Goal: Transaction & Acquisition: Register for event/course

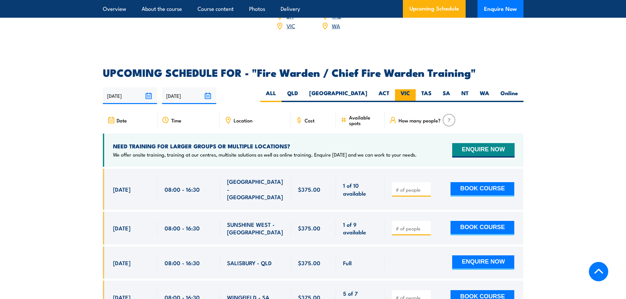
scroll to position [1098, 0]
click at [410, 94] on label "VIC" at bounding box center [405, 95] width 21 height 13
click at [410, 94] on input "VIC" at bounding box center [412, 91] width 4 height 4
radio input "true"
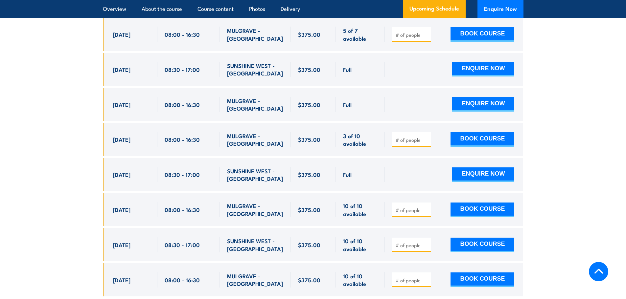
scroll to position [1295, 0]
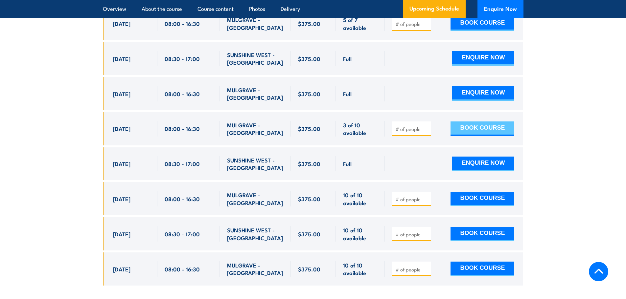
click at [482, 126] on button "BOOK COURSE" at bounding box center [482, 129] width 64 height 14
click at [417, 126] on input "number" at bounding box center [411, 129] width 33 height 7
type input "1"
click at [459, 122] on button "BOOK COURSE" at bounding box center [482, 129] width 64 height 14
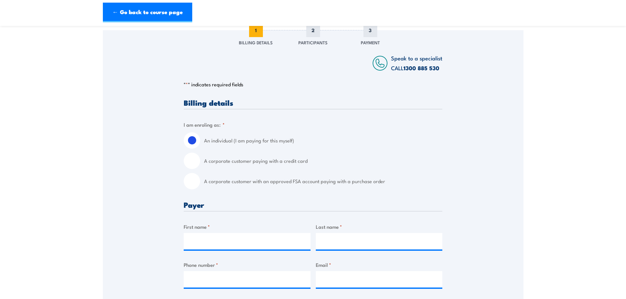
scroll to position [99, 0]
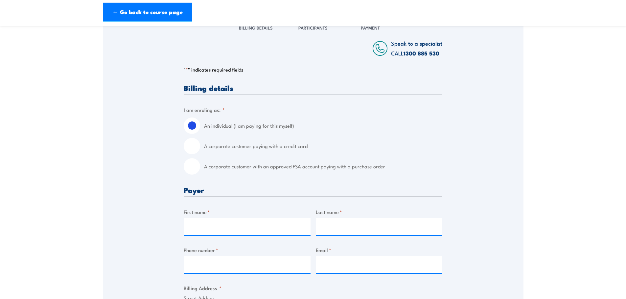
click at [188, 167] on input "A corporate customer with an approved FSA account paying with a purchase order" at bounding box center [192, 166] width 16 height 16
radio input "true"
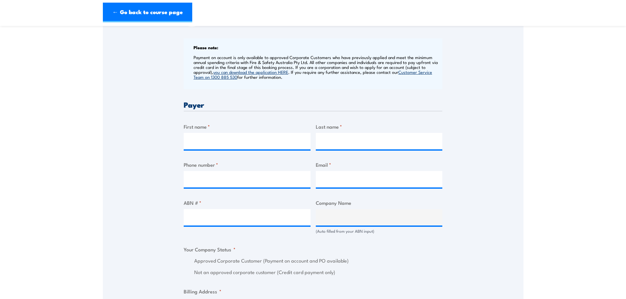
scroll to position [263, 0]
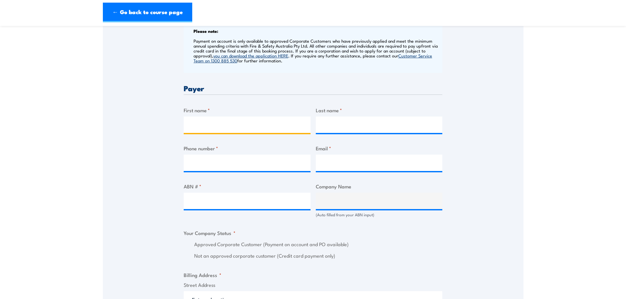
click at [205, 124] on input "First name *" at bounding box center [247, 125] width 127 height 16
type input "A"
type input "[PERSON_NAME]"
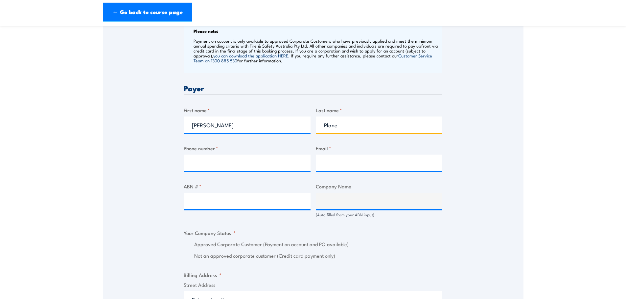
type input "Plane"
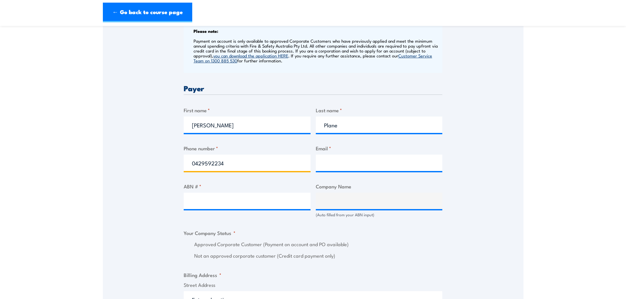
type input "0429592234"
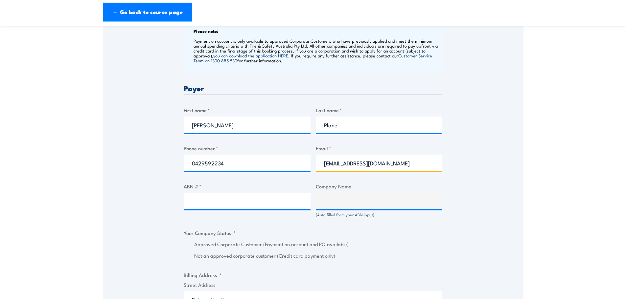
type input "[EMAIL_ADDRESS][DOMAIN_NAME]"
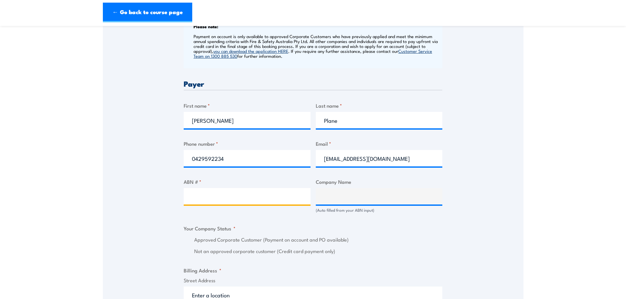
click at [237, 204] on input "ABN # *" at bounding box center [247, 196] width 127 height 16
paste input "89 006 433 147"
type input "89 006 433 147"
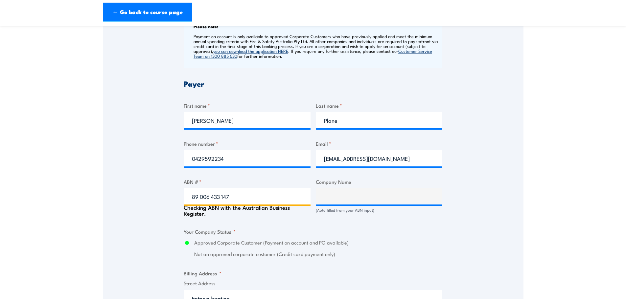
type input "DOMAINE CHANDON AUSTRALIA PTY. LTD."
radio input "true"
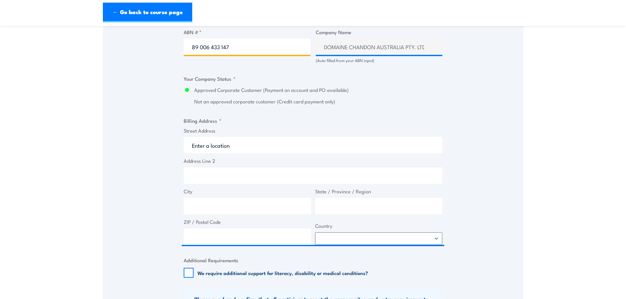
scroll to position [432, 0]
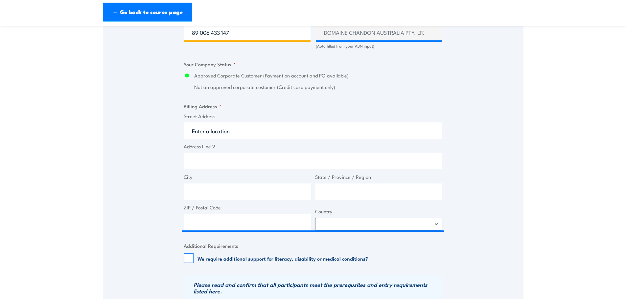
type input "89 006 433 147"
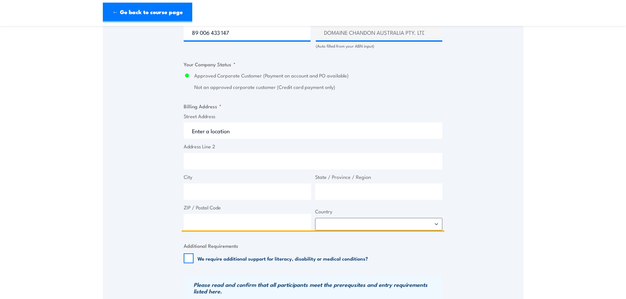
click at [234, 126] on input "Street Address" at bounding box center [313, 131] width 258 height 16
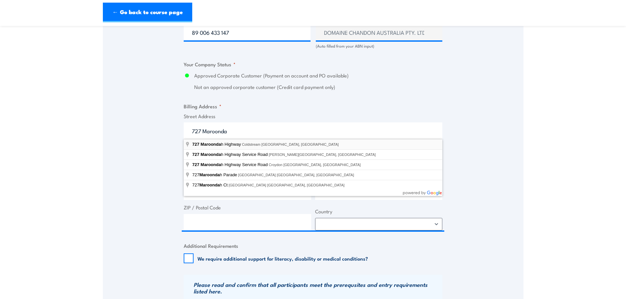
type input "[STREET_ADDRESS]"
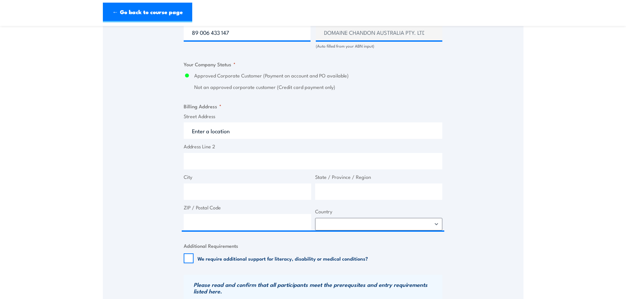
type input "[STREET_ADDRESS]"
type input "Coldstream"
type input "Victoria"
type input "3770"
select select "[GEOGRAPHIC_DATA]"
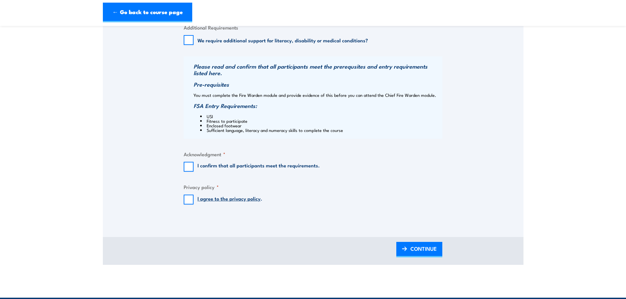
scroll to position [661, 0]
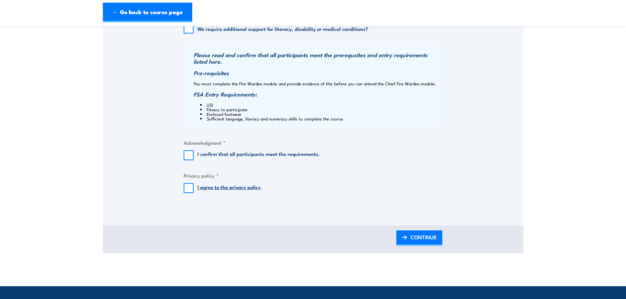
click at [191, 149] on fieldset "Acknowledgment * I confirm that all participants meet the requirements." at bounding box center [313, 149] width 258 height 21
drag, startPoint x: 189, startPoint y: 185, endPoint x: 183, endPoint y: 162, distance: 24.1
click at [189, 185] on input "I agree to the privacy policy ." at bounding box center [189, 188] width 10 height 10
checkbox input "true"
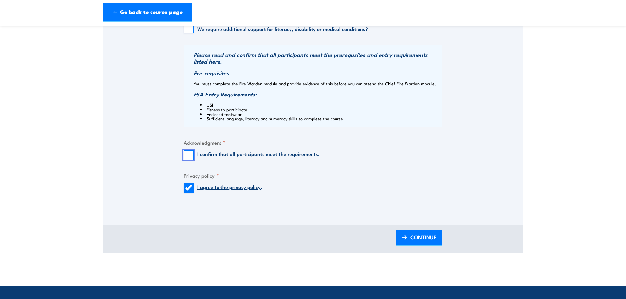
click at [188, 156] on input "I confirm that all participants meet the requirements." at bounding box center [189, 155] width 10 height 10
checkbox input "true"
click at [425, 236] on span "CONTINUE" at bounding box center [423, 237] width 26 height 17
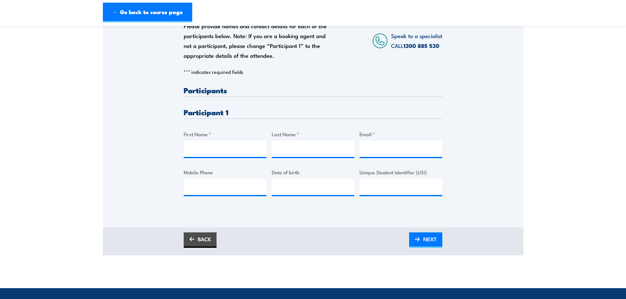
scroll to position [131, 0]
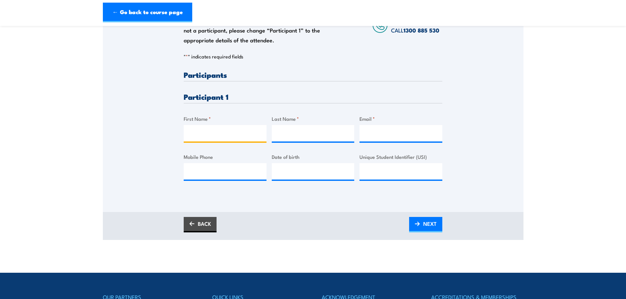
click at [225, 134] on input "First Name *" at bounding box center [225, 133] width 83 height 16
click at [226, 138] on input "First Name *" at bounding box center [225, 133] width 83 height 16
paste input "[PERSON_NAME]"
type input "[PERSON_NAME]"
click at [325, 136] on input "Last Name *" at bounding box center [313, 133] width 83 height 16
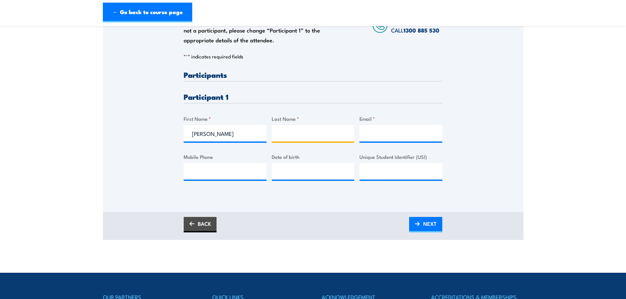
paste input "[PERSON_NAME]"
type input "[PERSON_NAME]"
click at [390, 131] on input "Email *" at bounding box center [400, 133] width 83 height 16
paste input "[EMAIL_ADDRESS][DOMAIN_NAME]"
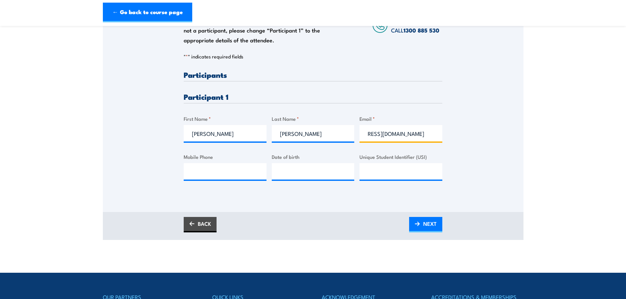
scroll to position [0, 0]
drag, startPoint x: 389, startPoint y: 137, endPoint x: 330, endPoint y: 138, distance: 59.1
click at [330, 138] on div "Please provide names and contact details for each of the participants below. No…" at bounding box center [313, 131] width 258 height 120
type input "[EMAIL_ADDRESS][DOMAIN_NAME]"
click at [215, 171] on input "Mobile Phone" at bounding box center [225, 171] width 83 height 16
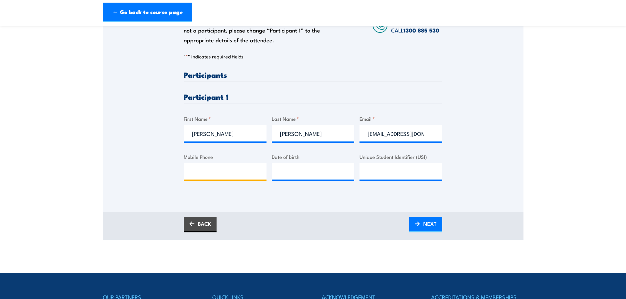
click at [203, 176] on input "Mobile Phone" at bounding box center [225, 171] width 83 height 16
paste input "+ 61 3 9738 9200"
click at [196, 174] on input "+ 61 3 9738 9200" at bounding box center [225, 171] width 83 height 16
click at [203, 171] on input "[PHONE_NUMBER]" at bounding box center [225, 171] width 83 height 16
click at [206, 172] on input "[PHONE_NUMBER]" at bounding box center [225, 171] width 83 height 16
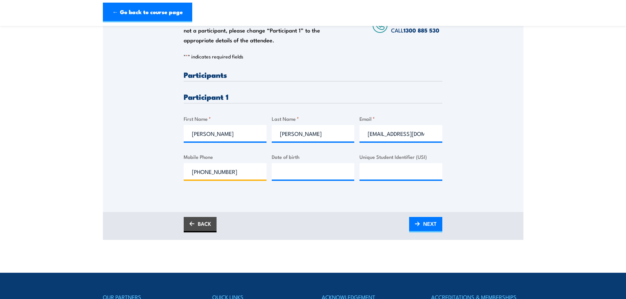
type input "[PHONE_NUMBER]"
type input "__/__/____"
click at [303, 170] on input "__/__/____" at bounding box center [313, 171] width 83 height 16
click at [507, 184] on div "Please provide names and contact details for each of the participants below. No…" at bounding box center [313, 88] width 420 height 211
click at [218, 171] on input "[PHONE_NUMBER]" at bounding box center [225, 171] width 83 height 16
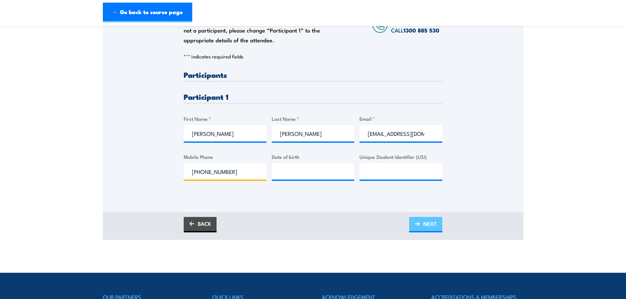
type input "[PHONE_NUMBER]"
click at [433, 222] on span "NEXT" at bounding box center [429, 223] width 13 height 17
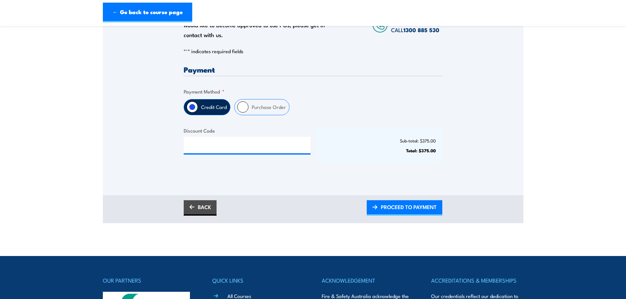
scroll to position [131, 0]
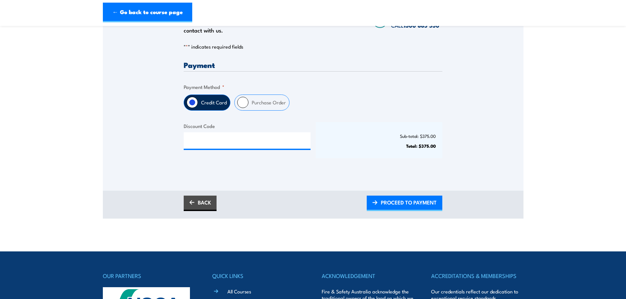
click at [245, 105] on input "Purchase Order" at bounding box center [242, 102] width 11 height 11
radio input "true"
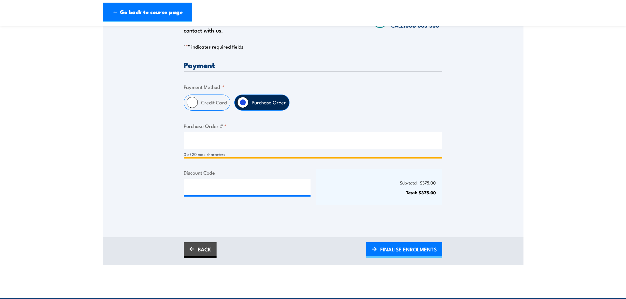
click at [223, 144] on input "Purchase Order # *" at bounding box center [313, 140] width 258 height 16
type input "AP23092025"
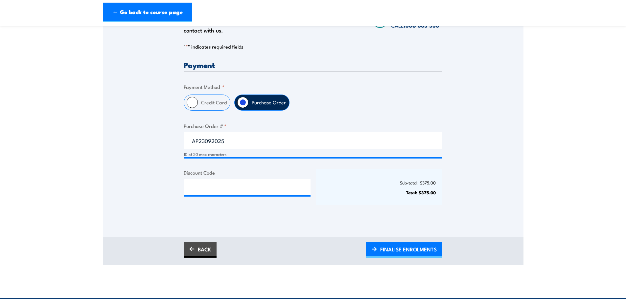
click at [362, 203] on div "Sub-total: $375.00 Total: $375.00" at bounding box center [379, 187] width 127 height 36
click at [416, 250] on span "FINALISE ENROLMENTS" at bounding box center [408, 249] width 56 height 17
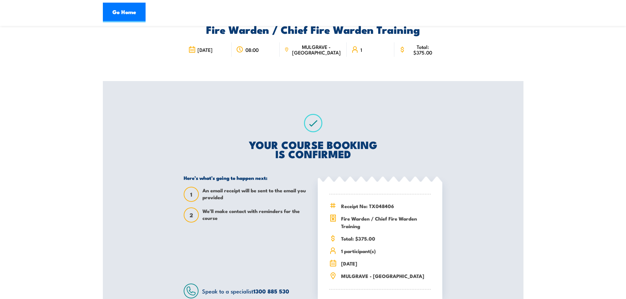
scroll to position [66, 0]
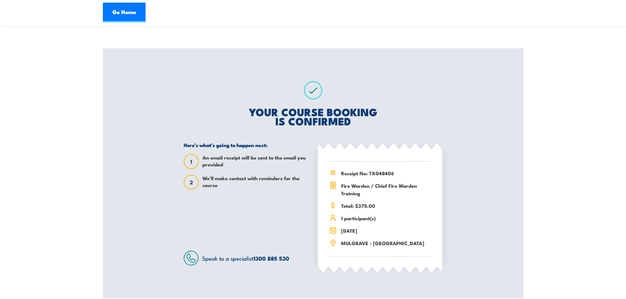
drag, startPoint x: 406, startPoint y: 188, endPoint x: 377, endPoint y: 187, distance: 28.6
click at [406, 188] on span "Fire Warden / Chief Fire Warden Training" at bounding box center [386, 189] width 90 height 15
drag, startPoint x: 365, startPoint y: 194, endPoint x: 339, endPoint y: 188, distance: 26.0
click at [339, 188] on div "Fire Warden / Chief Fire Warden Training" at bounding box center [379, 189] width 101 height 15
copy span "Fire Warden / Chief Fire Warden Training"
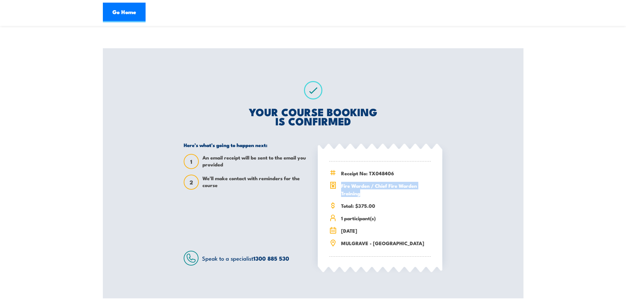
click at [380, 223] on div "Receipt No: TX048406 Fire Warden / Chief Fire Warden Training" at bounding box center [379, 209] width 101 height 95
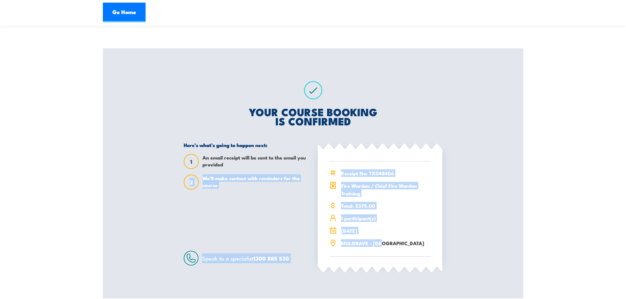
drag, startPoint x: 386, startPoint y: 247, endPoint x: 313, endPoint y: 170, distance: 106.1
click at [313, 170] on div "Here’s what’s going to happen next: 1 An email receipt will be sent to the emai…" at bounding box center [313, 204] width 258 height 124
drag, startPoint x: 372, startPoint y: 227, endPoint x: 380, endPoint y: 237, distance: 13.1
click at [373, 227] on div "Receipt No: TX048406 Fire Warden / Chief Fire Warden Training" at bounding box center [379, 209] width 101 height 95
click at [393, 251] on div "Receipt No: TX048406 Fire Warden / Chief Fire Warden Training" at bounding box center [379, 209] width 101 height 95
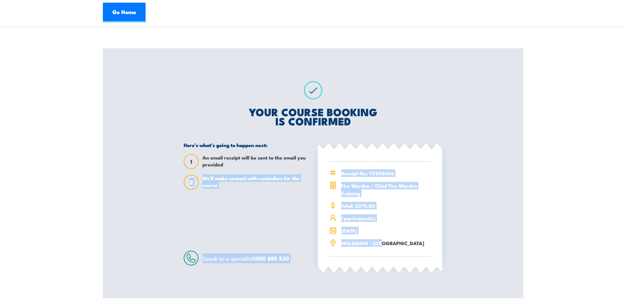
click at [379, 249] on div "Receipt No: TX048406 Fire Warden / Chief Fire Warden Training" at bounding box center [379, 209] width 101 height 95
click at [358, 262] on div "Receipt No: TX048406 Total: $375.00" at bounding box center [380, 207] width 124 height 115
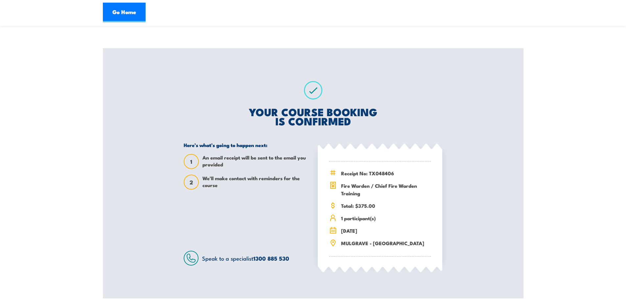
click at [248, 110] on h2 "YOUR COURSE BOOKING IS CONFIRMED" at bounding box center [313, 116] width 258 height 18
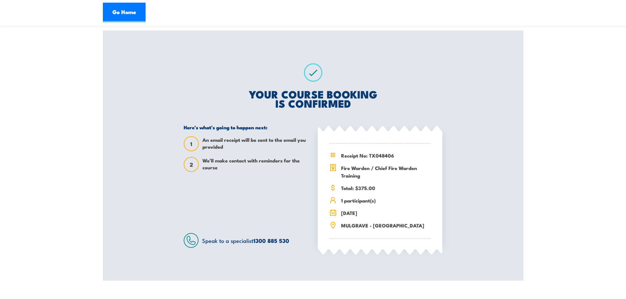
scroll to position [99, 0]
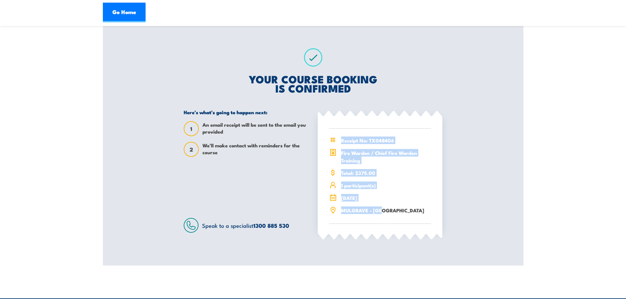
drag, startPoint x: 387, startPoint y: 217, endPoint x: 331, endPoint y: 140, distance: 94.8
click at [331, 140] on div "Receipt No: TX048406 Fire Warden / Chief Fire Warden Training" at bounding box center [379, 176] width 101 height 95
copy div "Receipt No: TX048406 Fire Warden / Chief Fire Warden Training Total: $375.00 1 …"
click at [458, 142] on div "Fire Warden / Chief Fire Warden Training 6 November 2025 08:00 MULGRAVE - VIC 1…" at bounding box center [313, 99] width 420 height 331
